Goal: Answer question/provide support: Answer question/provide support

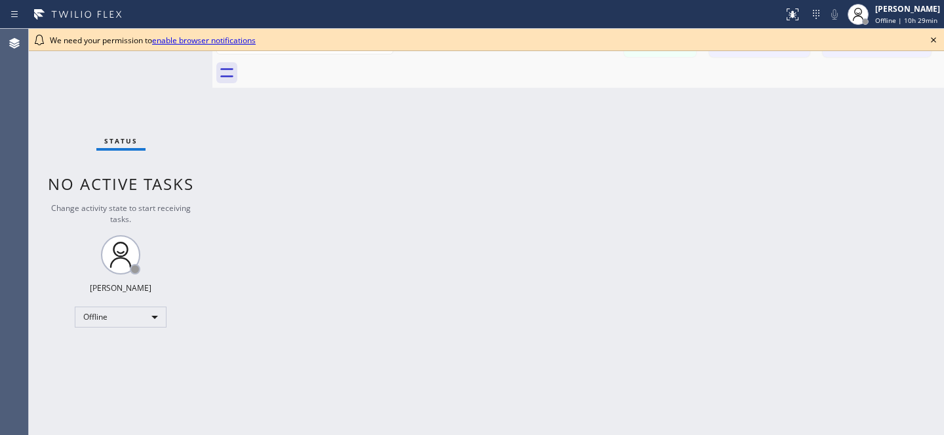
click at [928, 39] on icon at bounding box center [934, 40] width 16 height 16
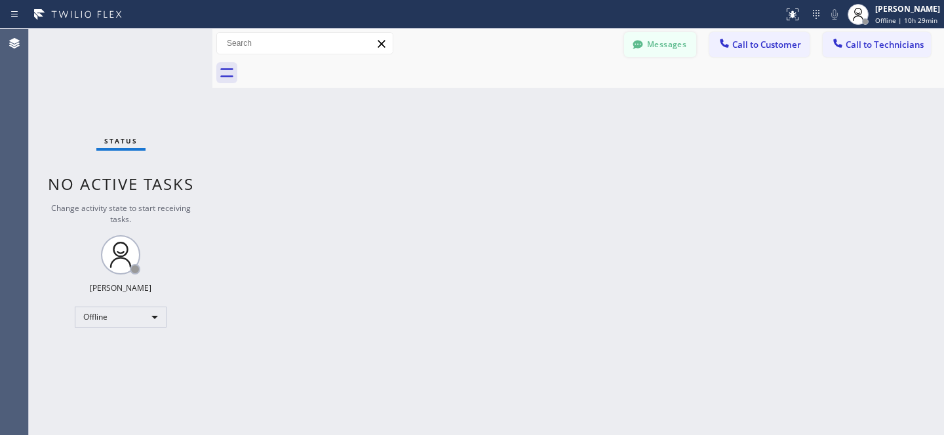
click at [664, 43] on button "Messages" at bounding box center [660, 44] width 72 height 25
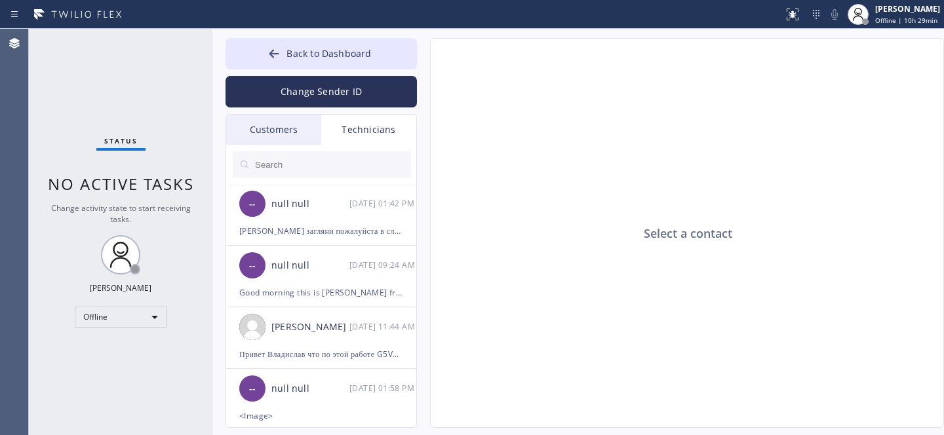
click at [280, 128] on div "Customers" at bounding box center [273, 130] width 95 height 30
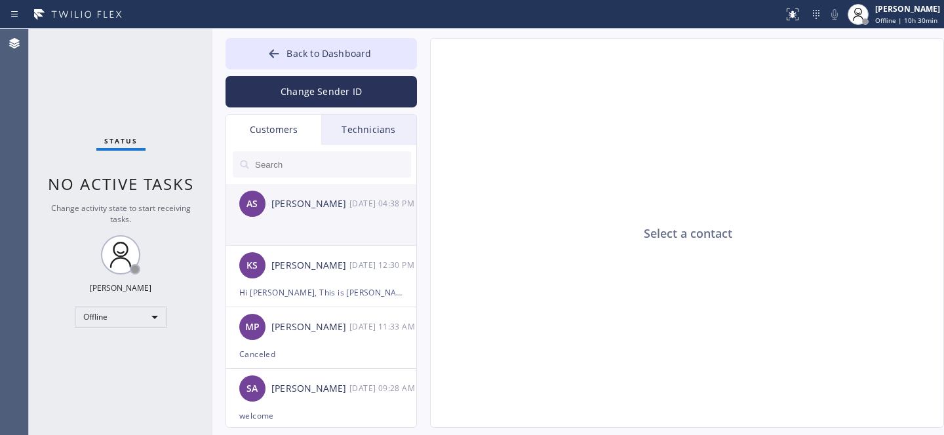
click at [315, 207] on div "[PERSON_NAME]" at bounding box center [310, 204] width 78 height 15
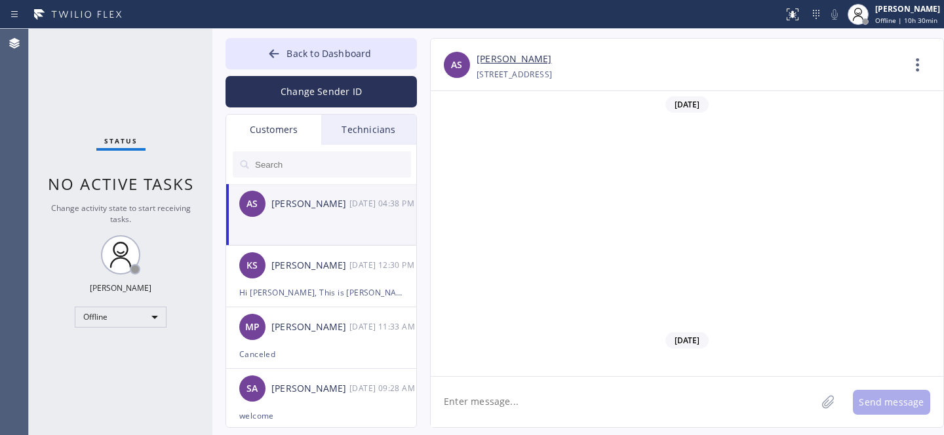
scroll to position [430, 0]
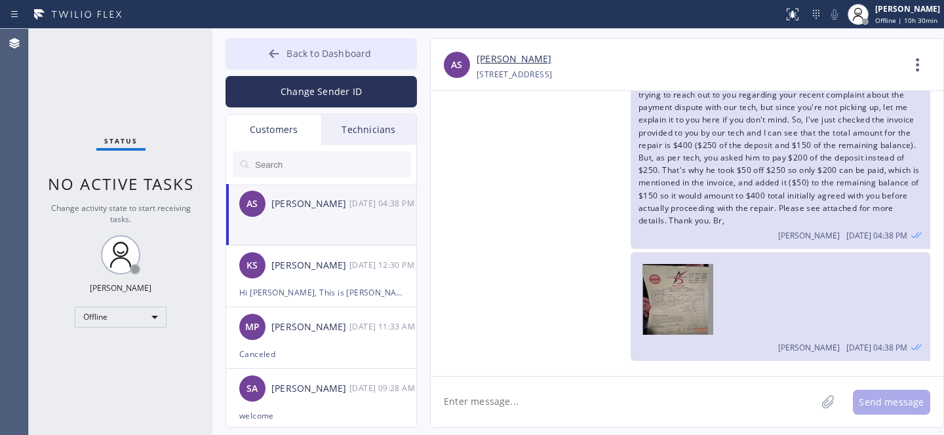
click at [288, 58] on span "Back to Dashboard" at bounding box center [329, 53] width 85 height 12
